Goal: Information Seeking & Learning: Learn about a topic

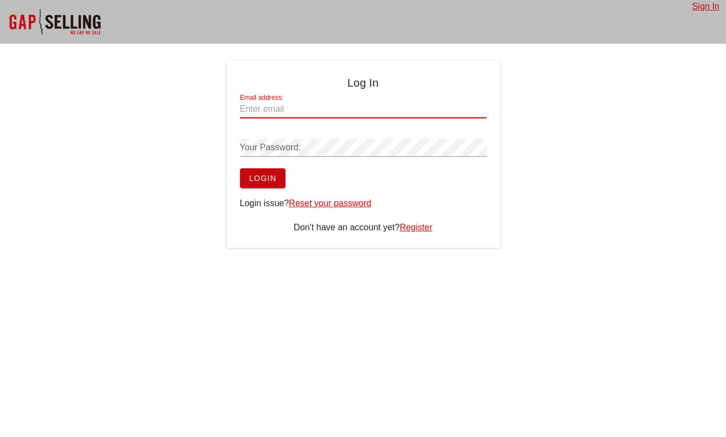
click at [249, 110] on input "Email address:" at bounding box center [363, 109] width 247 height 18
type input "[PERSON_NAME][EMAIL_ADDRESS]"
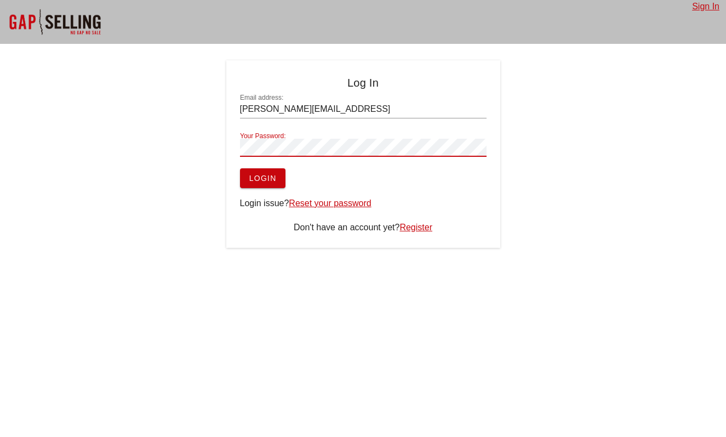
click at [240, 168] on button "Login" at bounding box center [262, 178] width 45 height 20
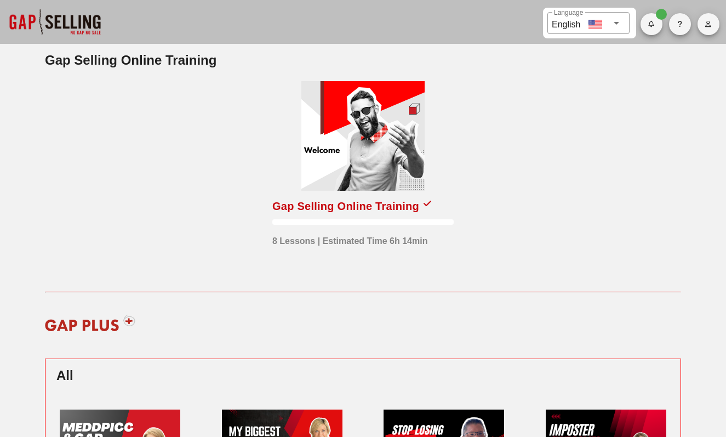
click at [395, 201] on div "Gap Selling Online Training" at bounding box center [345, 206] width 147 height 18
